Goal: Task Accomplishment & Management: Manage account settings

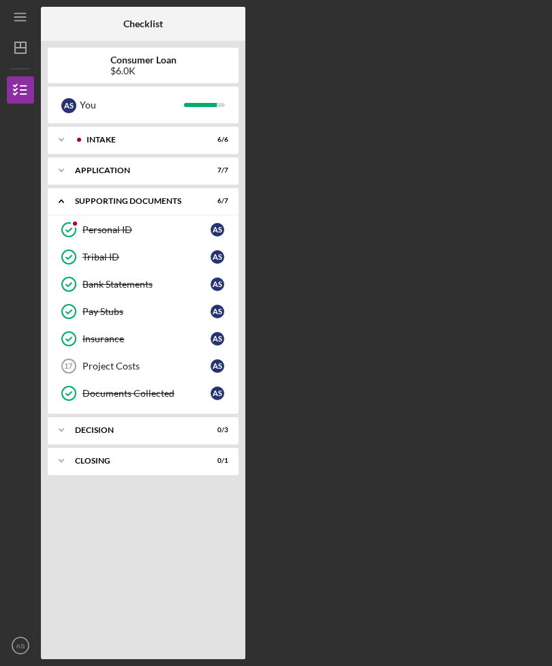
click at [89, 370] on div "Project Costs" at bounding box center [146, 365] width 128 height 11
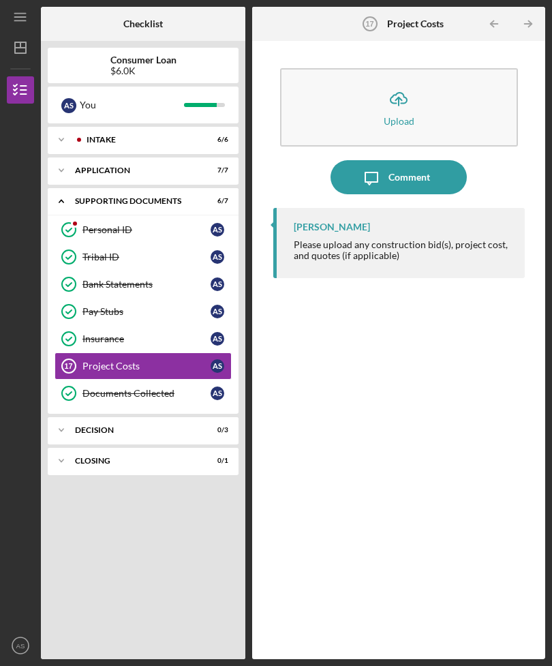
scroll to position [44, 0]
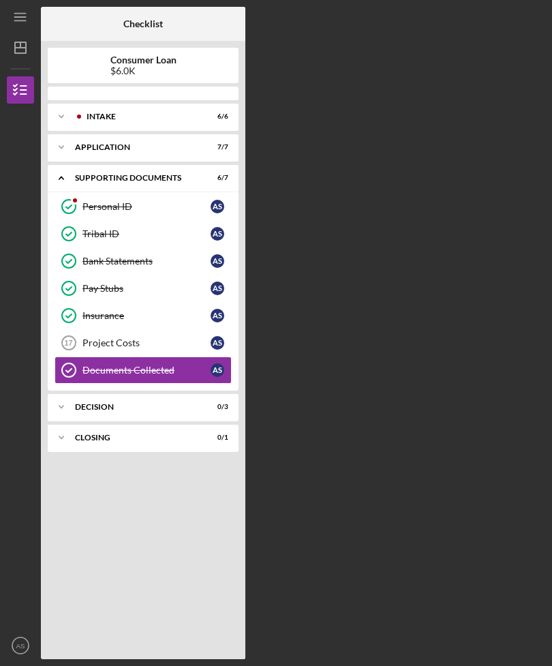
scroll to position [44, 0]
click at [63, 393] on icon "Icon/Expander" at bounding box center [61, 406] width 27 height 27
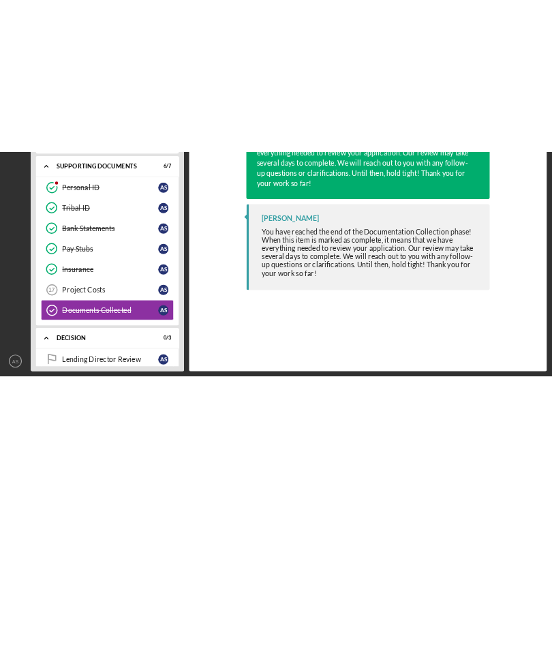
scroll to position [0, 0]
